Goal: Information Seeking & Learning: Understand process/instructions

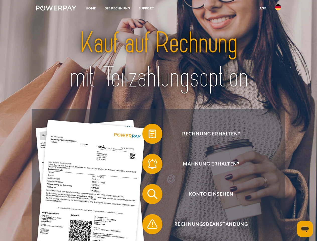
click at [56, 9] on img at bounding box center [56, 8] width 40 height 5
click at [278, 9] on img at bounding box center [278, 7] width 6 height 6
click at [263, 8] on link "agb" at bounding box center [263, 8] width 16 height 9
click at [149, 135] on span at bounding box center [144, 133] width 25 height 25
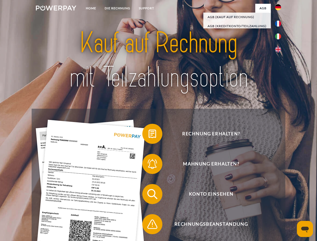
click at [149, 165] on span at bounding box center [144, 163] width 25 height 25
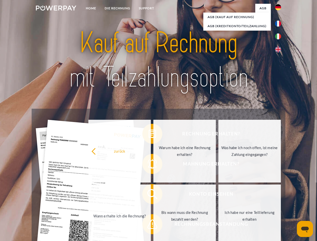
click at [153, 195] on link "Bis wann muss die Rechnung bezahlt werden?" at bounding box center [184, 216] width 63 height 63
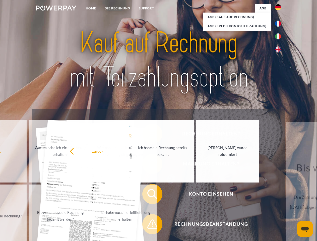
click at [149, 225] on span at bounding box center [144, 224] width 25 height 25
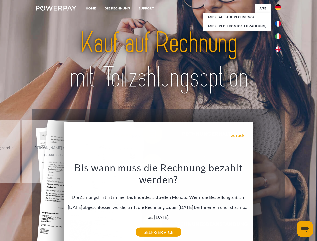
click at [305, 229] on icon "Messaging-Fenster öffnen" at bounding box center [305, 230] width 8 height 6
